Goal: Information Seeking & Learning: Learn about a topic

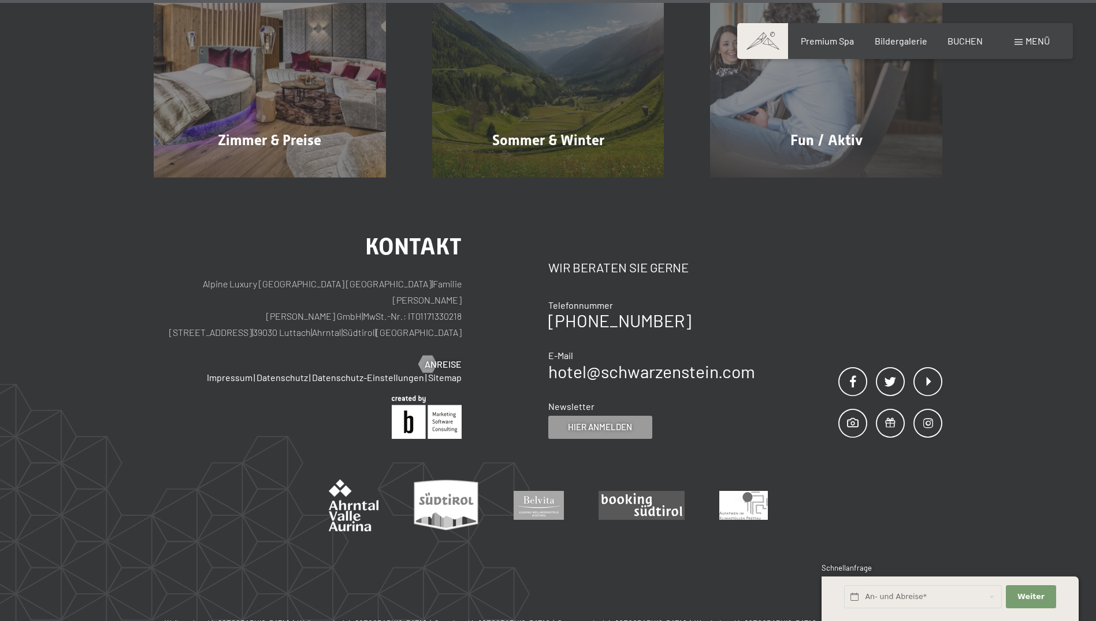
scroll to position [5874, 0]
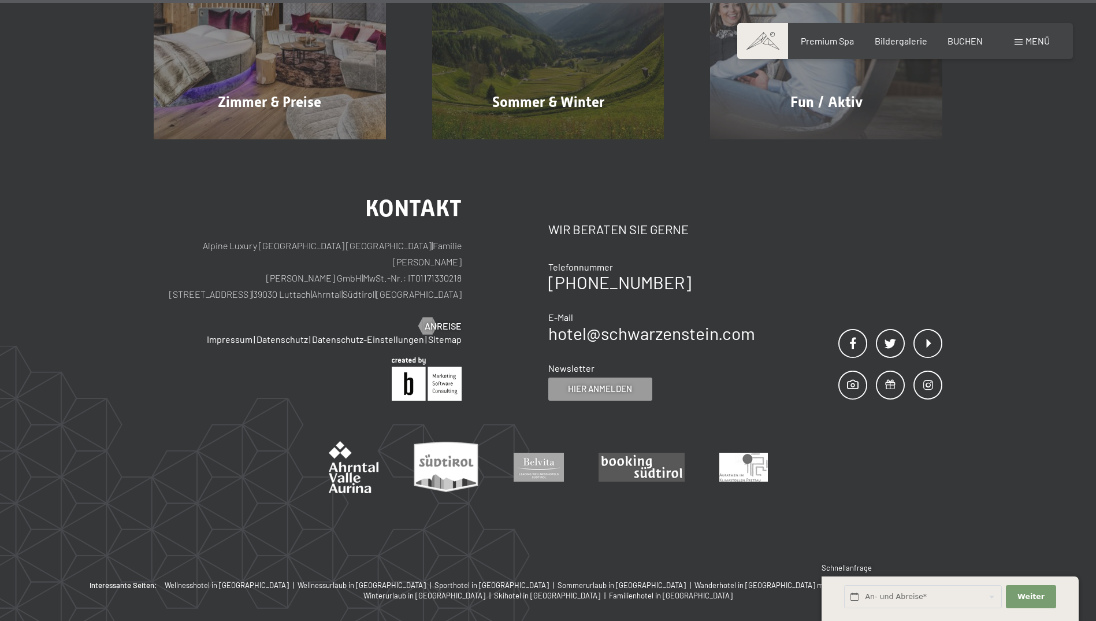
click at [1030, 42] on span "Menü" at bounding box center [1038, 40] width 24 height 11
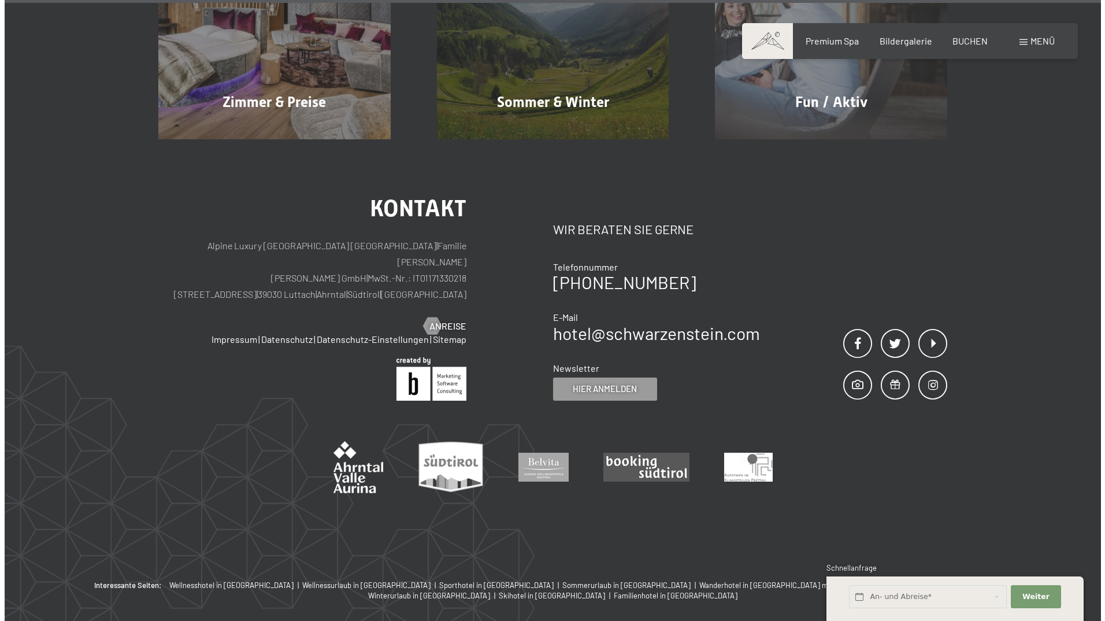
scroll to position [5900, 0]
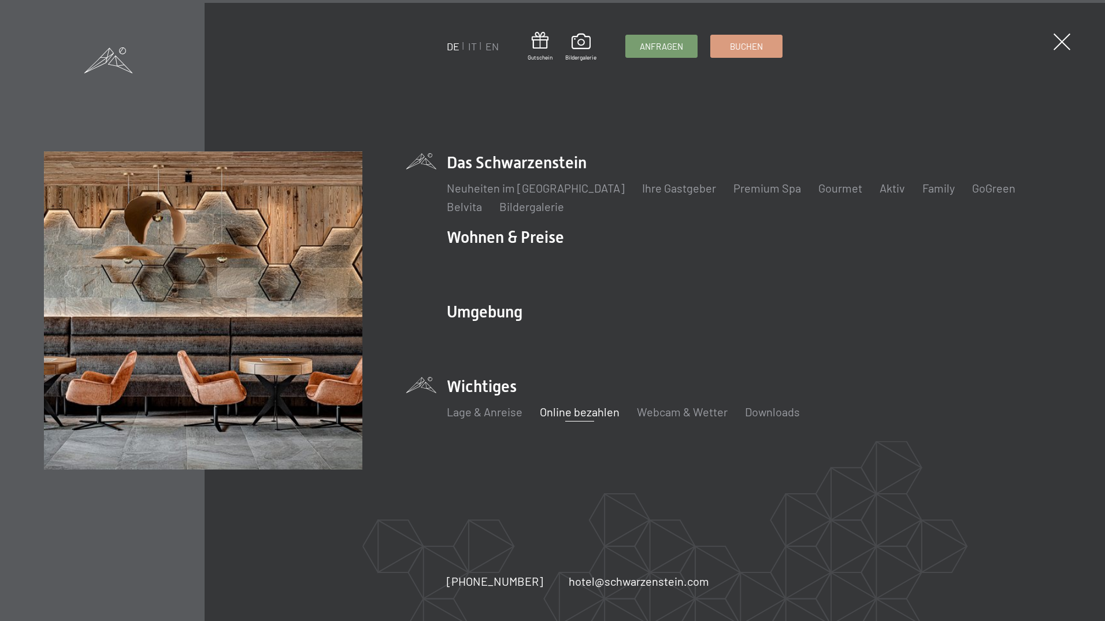
click at [584, 414] on link "Online bezahlen" at bounding box center [580, 412] width 80 height 14
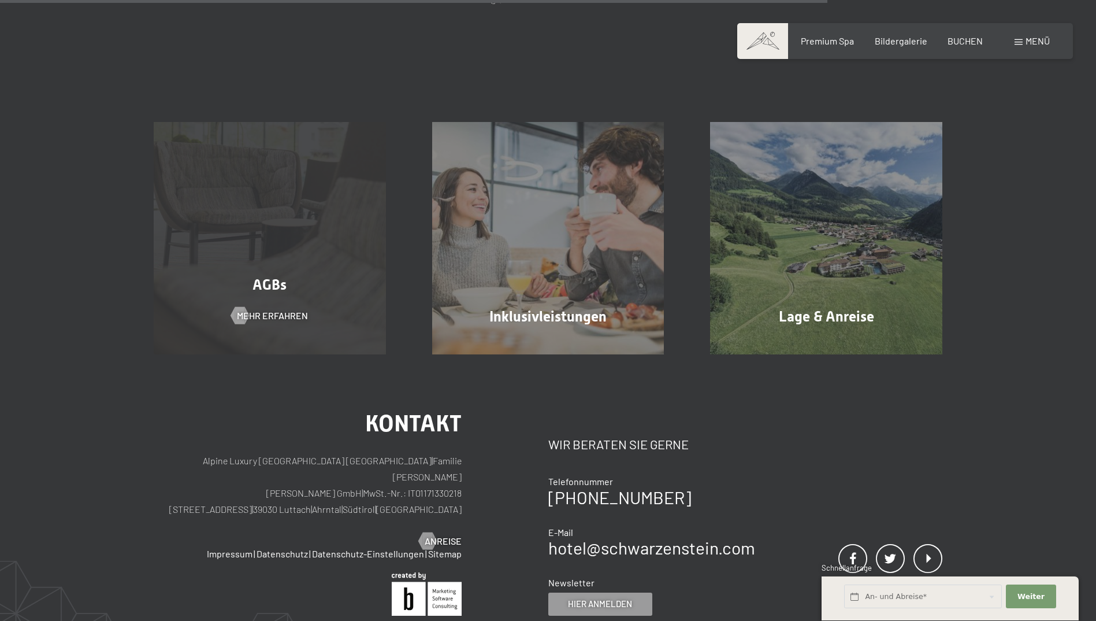
scroll to position [809, 0]
click at [266, 318] on span "Mehr erfahren" at bounding box center [284, 316] width 71 height 13
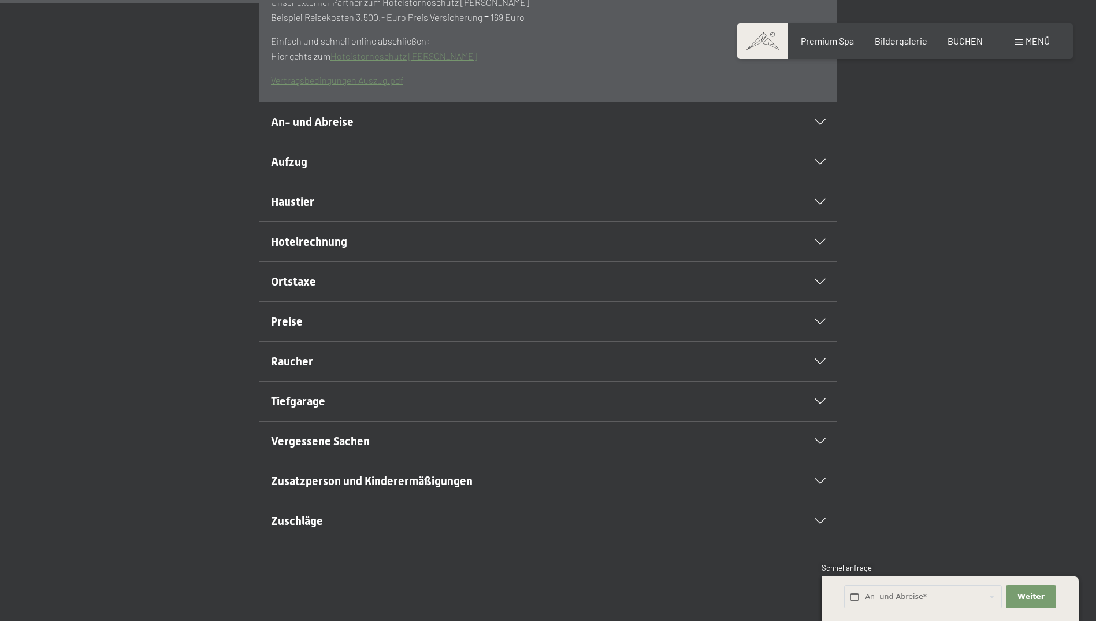
scroll to position [462, 0]
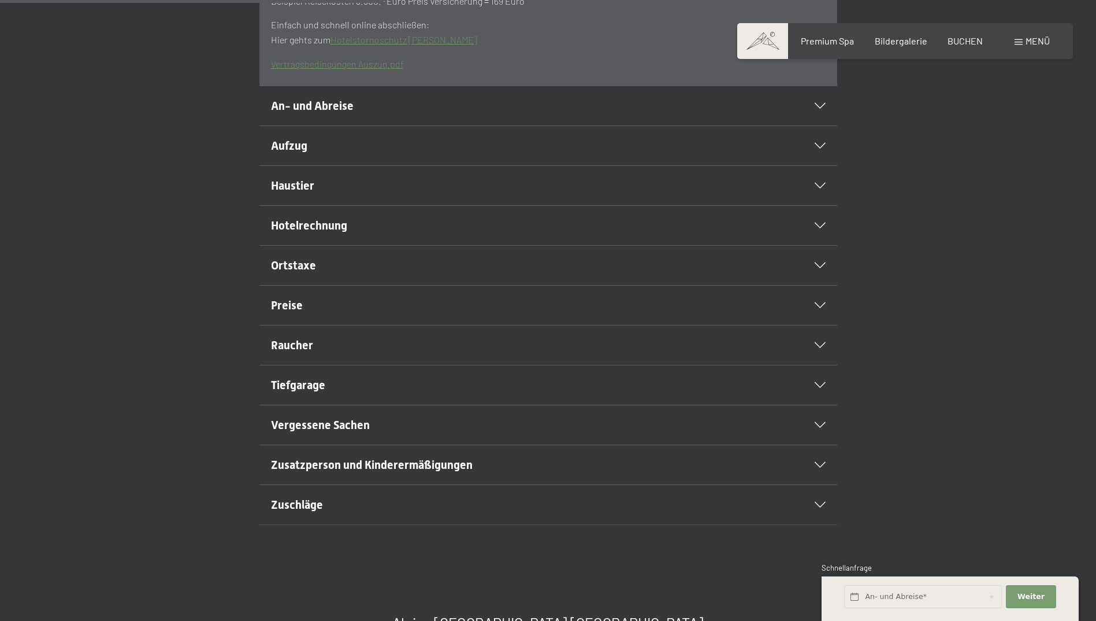
click at [327, 232] on span "Hotelrechnung" at bounding box center [309, 225] width 76 height 14
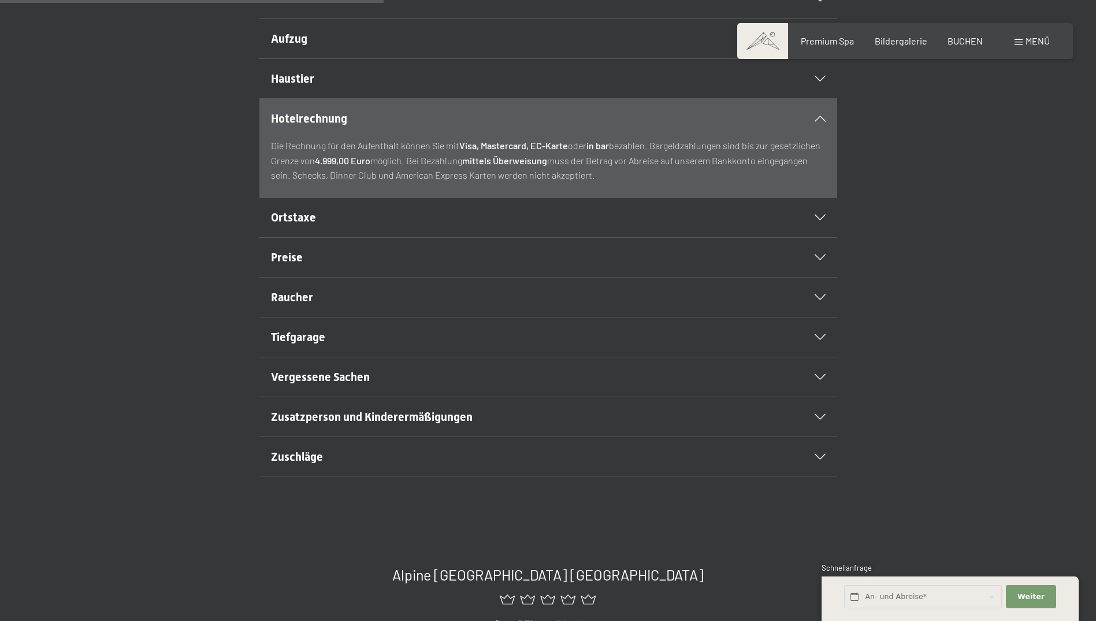
click at [310, 224] on span "Ortstaxe" at bounding box center [293, 217] width 45 height 14
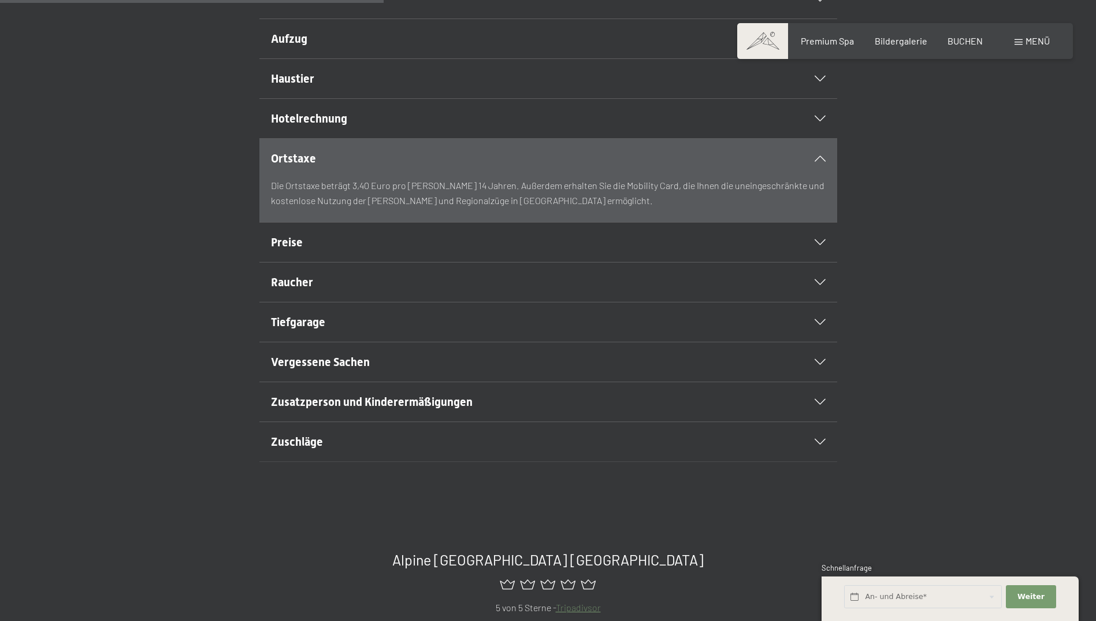
click at [313, 409] on span "Zusatzperson und Kinderermäßigungen" at bounding box center [372, 402] width 202 height 14
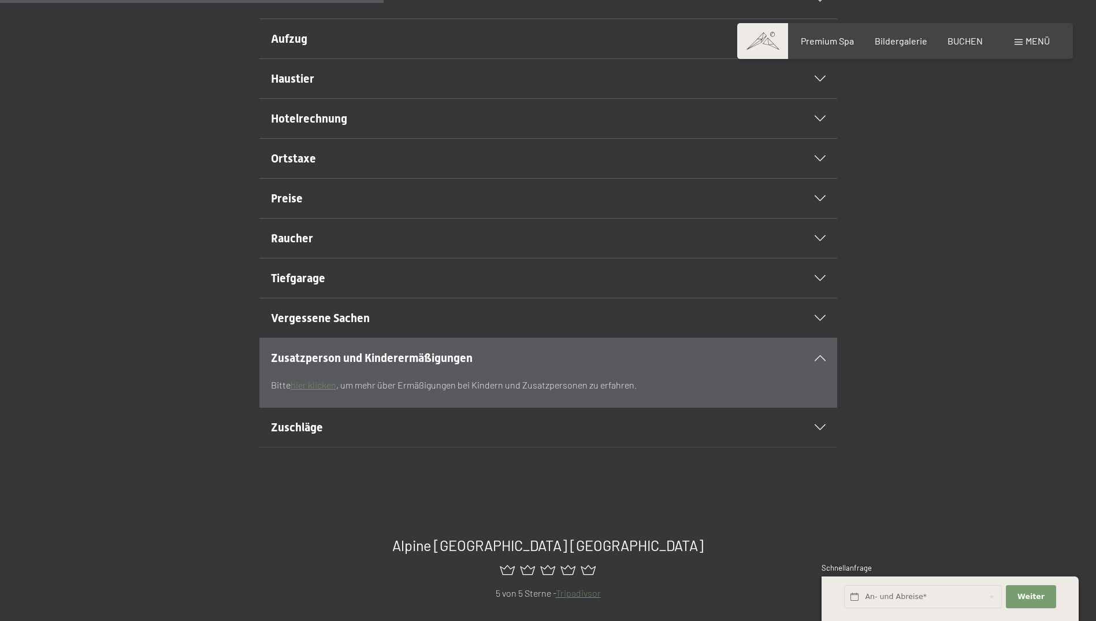
click at [310, 390] on link "hier klicken" at bounding box center [314, 384] width 46 height 11
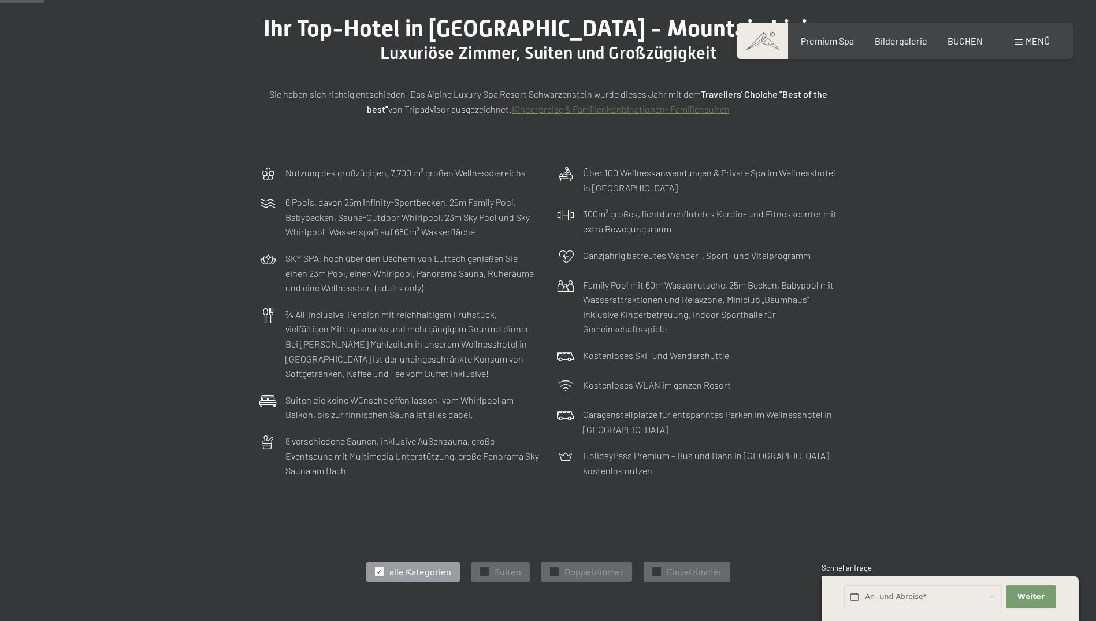
scroll to position [58, 0]
